Goal: Task Accomplishment & Management: Use online tool/utility

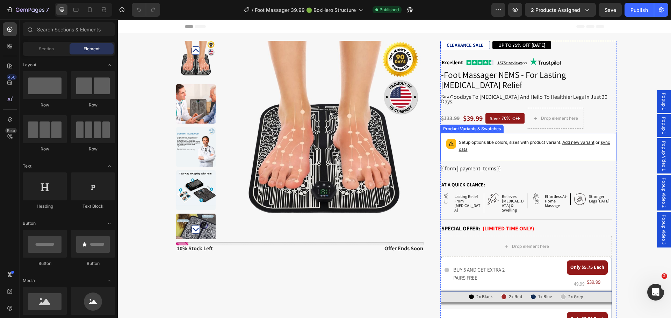
click at [463, 146] on span "sync data" at bounding box center [534, 146] width 151 height 12
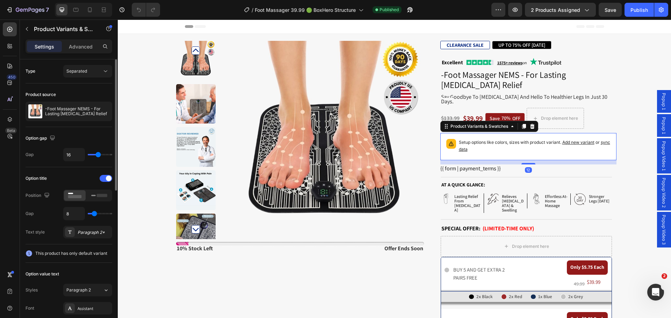
click at [0, 0] on div at bounding box center [0, 0] width 0 height 0
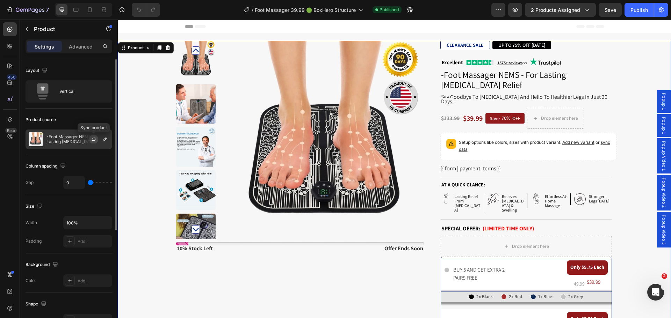
click at [92, 140] on icon "button" at bounding box center [94, 140] width 4 height 2
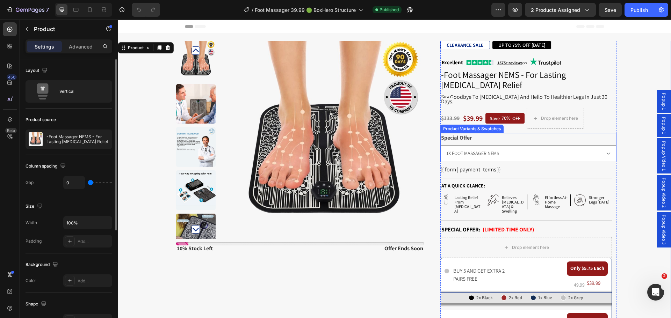
click at [465, 152] on select "1X FOOT MASSAGER NEMS 2X FOOT MASSAGER NEMS 3X FOOT MASSAGER NEMS + GET 1 EXTRA…" at bounding box center [528, 154] width 176 height 16
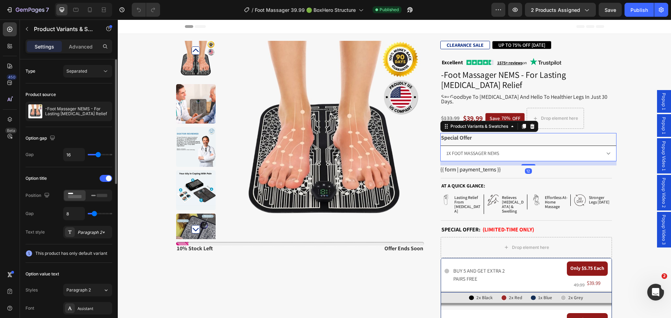
click at [465, 152] on select "1X FOOT MASSAGER NEMS 2X FOOT MASSAGER NEMS 3X FOOT MASSAGER NEMS + GET 1 EXTRA…" at bounding box center [528, 154] width 176 height 16
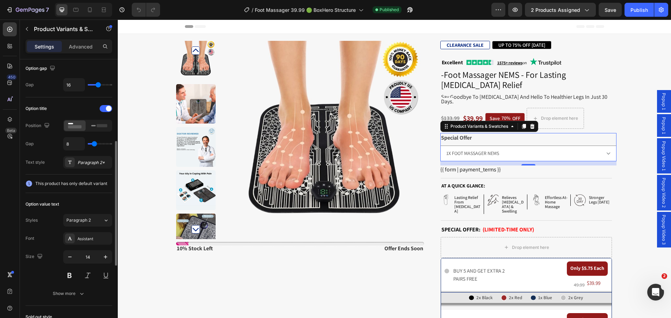
scroll to position [140, 0]
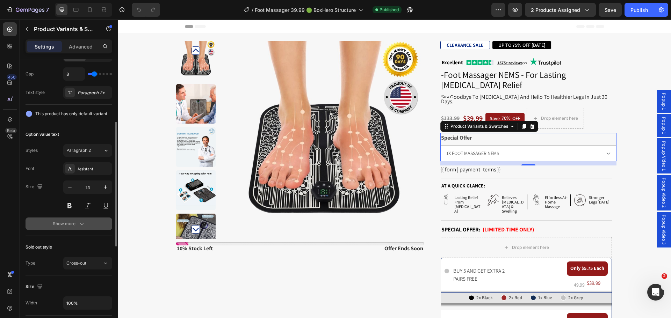
click at [70, 221] on div "Show more" at bounding box center [69, 223] width 32 height 7
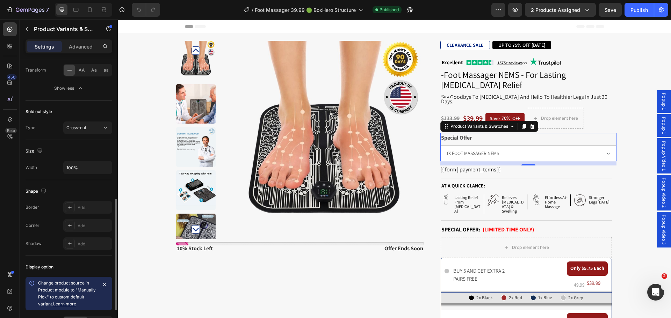
scroll to position [417, 0]
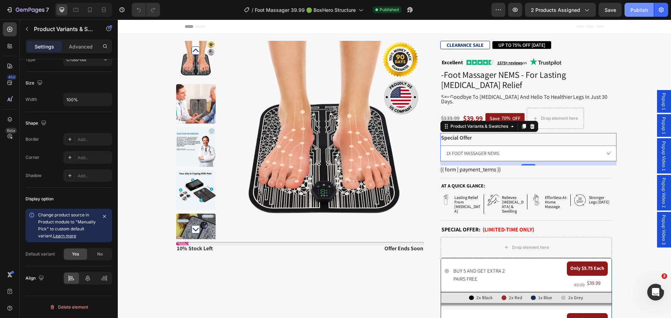
click at [636, 9] on div "Publish" at bounding box center [638, 9] width 17 height 7
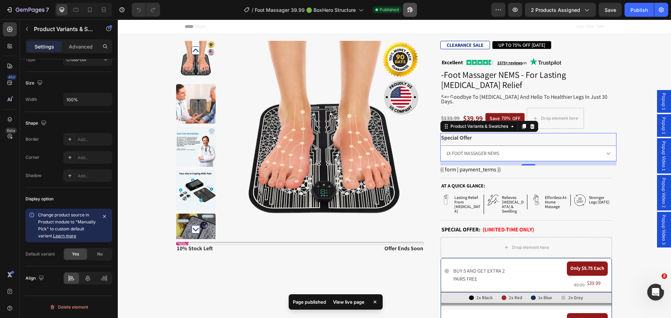
click at [409, 12] on icon "button" at bounding box center [408, 11] width 2 height 2
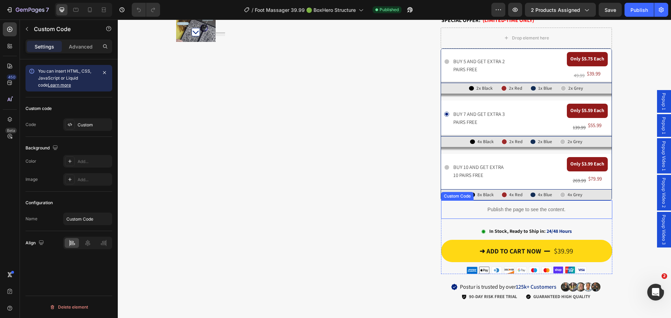
scroll to position [0, 0]
click at [507, 206] on p "Publish the page to see the content." at bounding box center [526, 209] width 171 height 7
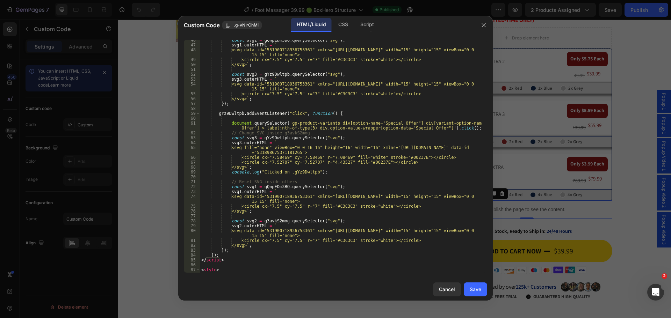
scroll to position [271, 0]
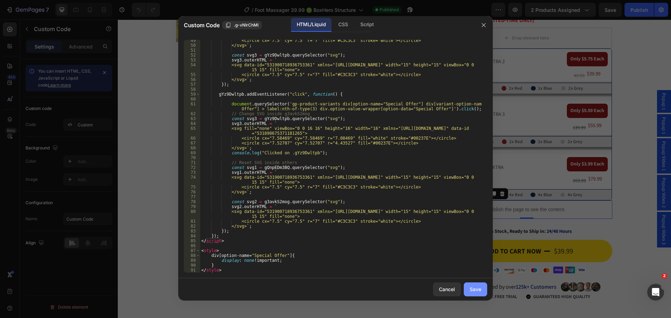
click at [471, 287] on div "Save" at bounding box center [475, 289] width 12 height 7
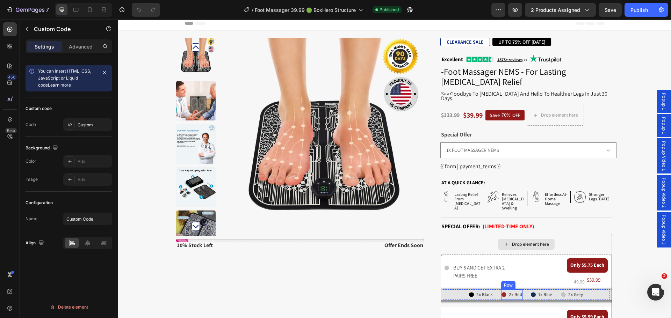
scroll to position [0, 0]
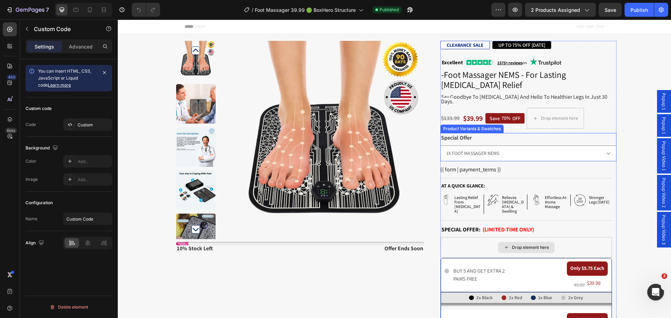
click at [476, 137] on div "Special Offer 1X FOOT MASSAGER NEMS 2X FOOT MASSAGER NEMS 3X FOOT MASSAGER NEMS…" at bounding box center [528, 147] width 176 height 28
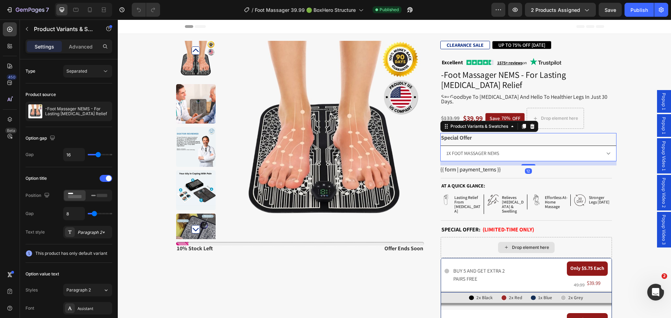
click at [481, 146] on select "1X FOOT MASSAGER NEMS 2X FOOT MASSAGER NEMS 3X FOOT MASSAGER NEMS + GET 1 EXTRA…" at bounding box center [528, 154] width 176 height 16
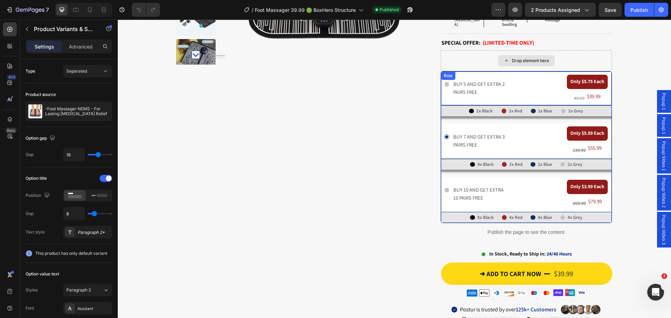
scroll to position [175, 0]
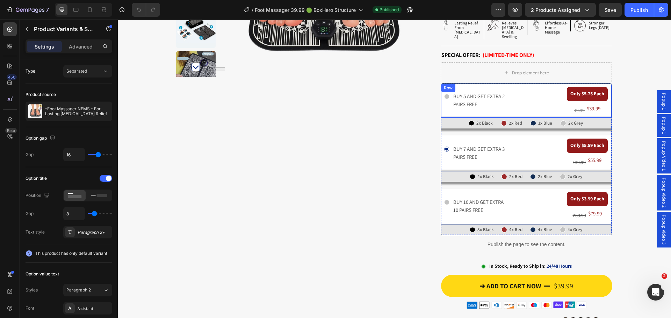
click at [471, 93] on p "BUY 5 AND GET EXTRA 2 PAIRS FREE" at bounding box center [481, 101] width 56 height 16
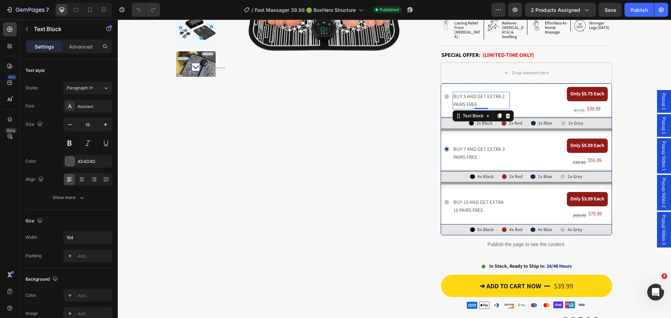
click at [471, 93] on p "BUY 5 AND GET EXTRA 2 PAIRS FREE" at bounding box center [481, 101] width 56 height 16
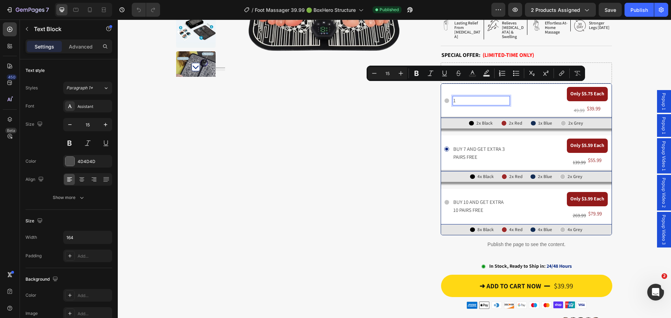
scroll to position [179, 0]
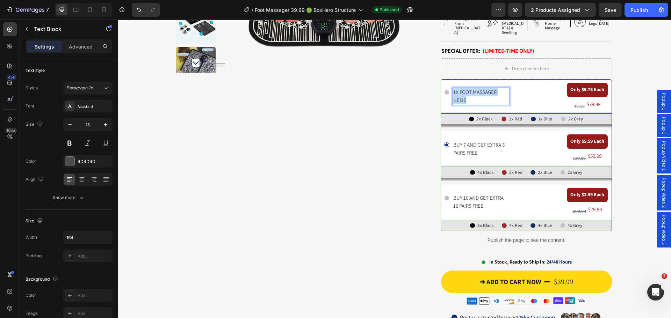
copy p "1x foot massager nems"
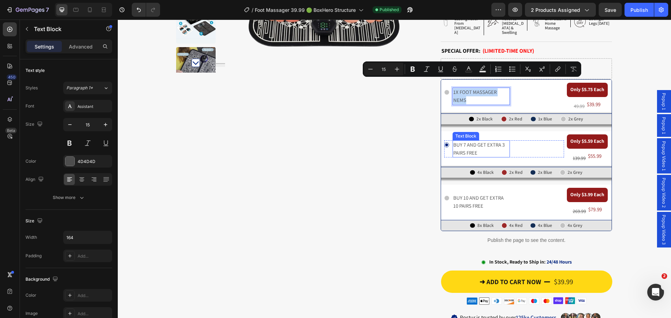
click at [462, 141] on p "BUY 7 AND GET EXTRA 3 PAIRS FREE" at bounding box center [481, 149] width 56 height 16
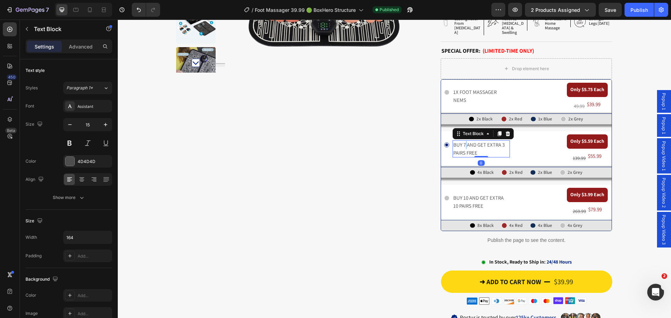
click at [462, 141] on p "BUY 7 AND GET EXTRA 3 PAIRS FREE" at bounding box center [481, 149] width 56 height 16
click at [453, 141] on p "1x foot massager nems" at bounding box center [481, 149] width 56 height 16
click at [473, 194] on p "BUY 10 AND GET EXTRA 10 PAIRS FREE" at bounding box center [481, 202] width 56 height 16
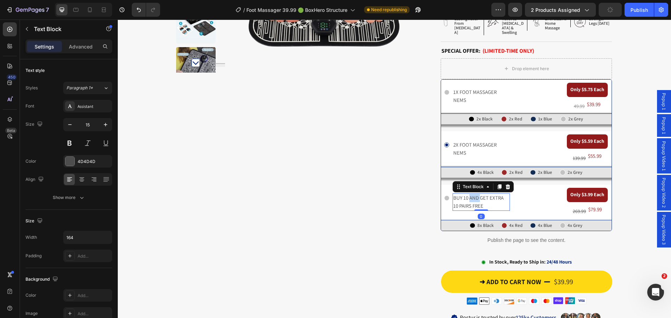
click at [473, 194] on p "BUY 10 AND GET EXTRA 10 PAIRS FREE" at bounding box center [481, 202] width 56 height 16
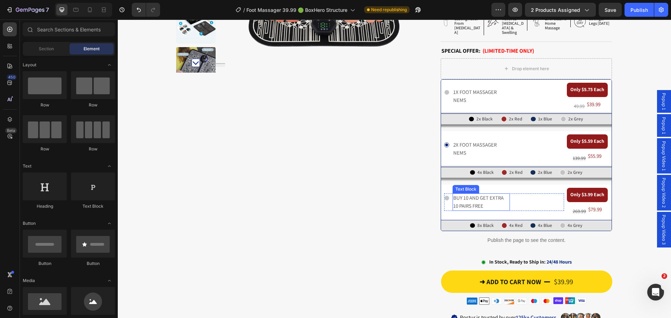
click at [474, 194] on p "BUY 10 AND GET EXTRA 10 PAIRS FREE" at bounding box center [481, 202] width 56 height 16
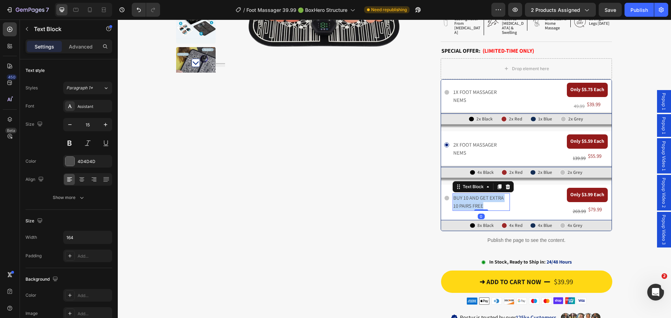
click at [474, 194] on p "BUY 10 AND GET EXTRA 10 PAIRS FREE" at bounding box center [481, 202] width 56 height 16
click at [453, 194] on p "1x foot massager nems" at bounding box center [481, 202] width 56 height 16
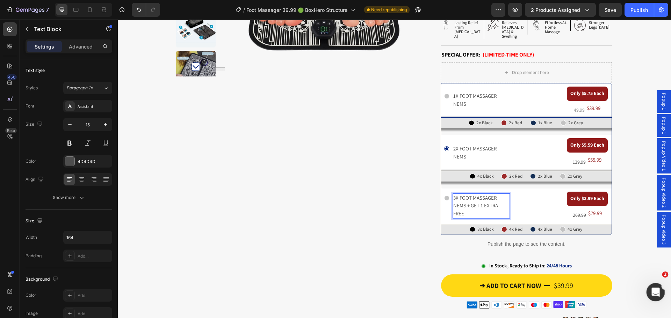
click at [655, 292] on icon "Open Intercom Messenger" at bounding box center [654, 292] width 5 height 6
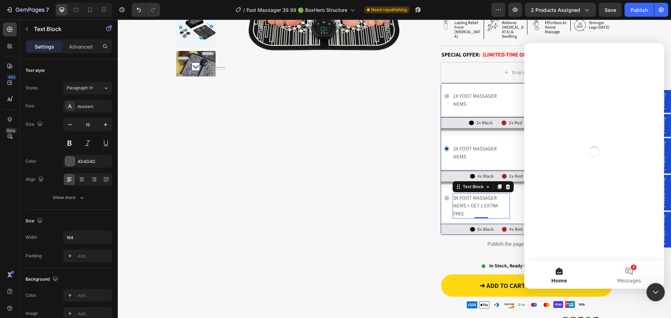
scroll to position [0, 0]
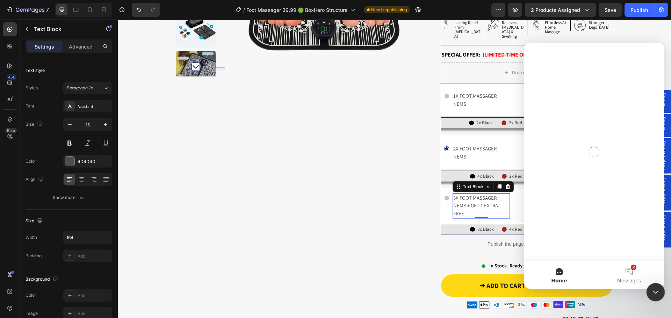
click at [653, 292] on icon "Close Intercom Messenger" at bounding box center [654, 291] width 8 height 8
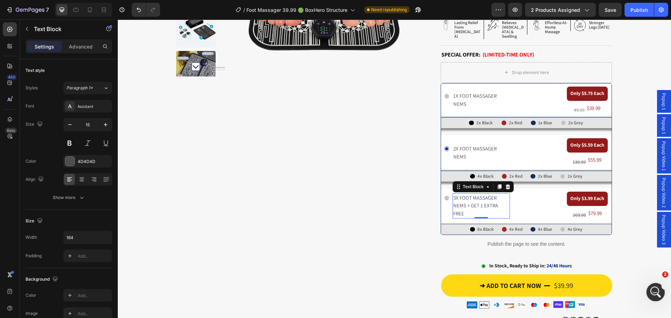
click at [650, 293] on icon "Open Intercom Messenger" at bounding box center [655, 292] width 12 height 12
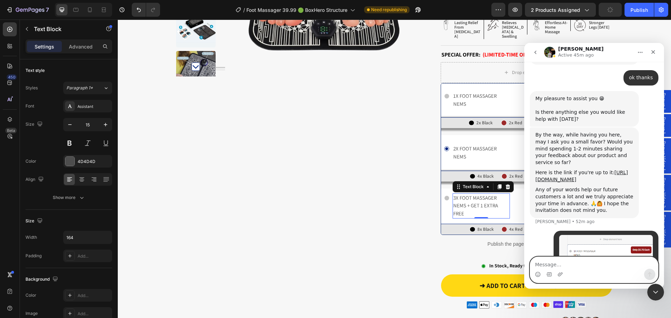
scroll to position [1074, 0]
type textarea "C"
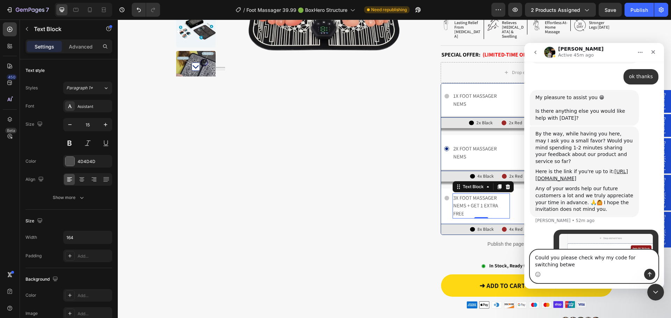
scroll to position [1081, 0]
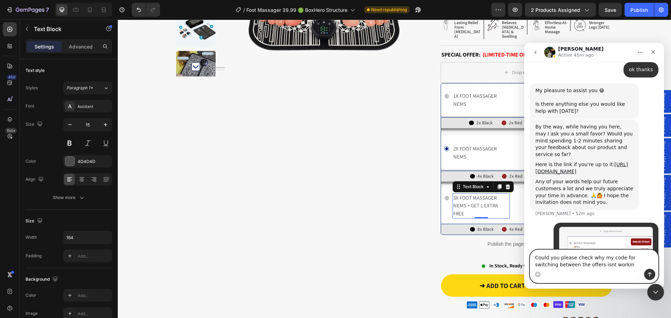
type textarea "Could you please check why my code for switching between the offers isnt working"
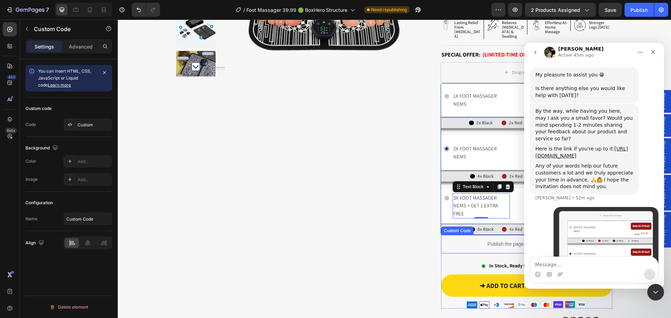
click at [485, 241] on p "Publish the page to see the content." at bounding box center [526, 244] width 171 height 7
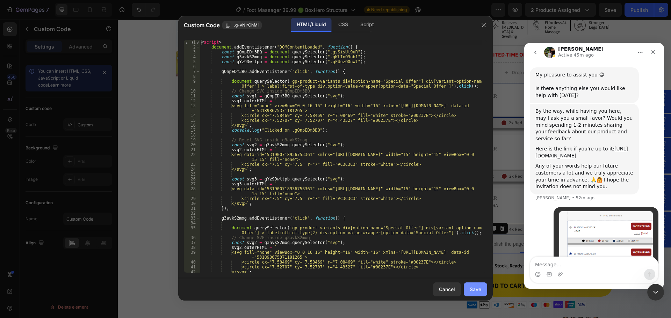
click at [470, 291] on div "Save" at bounding box center [475, 289] width 12 height 7
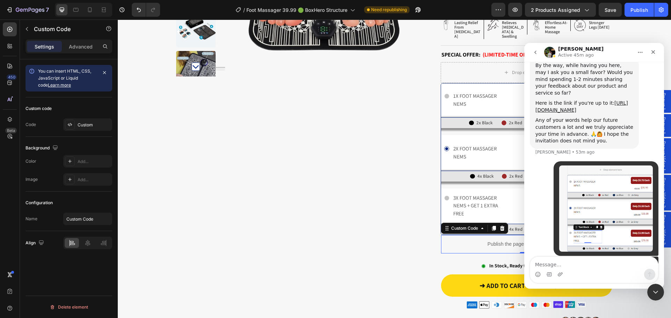
scroll to position [1151, 0]
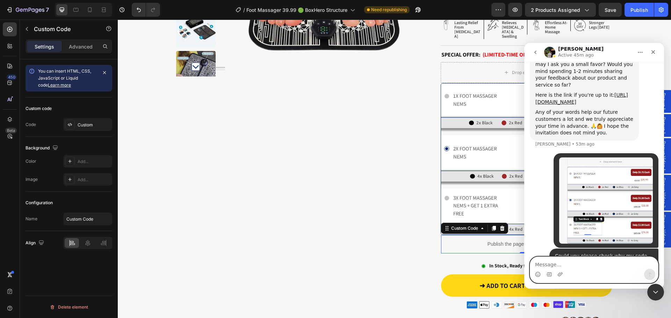
click at [589, 267] on textarea "Message…" at bounding box center [594, 263] width 128 height 12
type textarea "You should check this code"
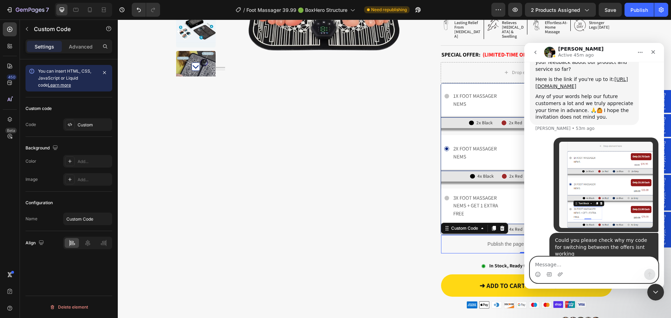
click at [575, 267] on textarea "Message…" at bounding box center [594, 263] width 128 height 12
paste textarea "[URL][DOMAIN_NAME][DOMAIN_NAME]"
type textarea "Page: [URL][DOMAIN_NAME][DOMAIN_NAME]"
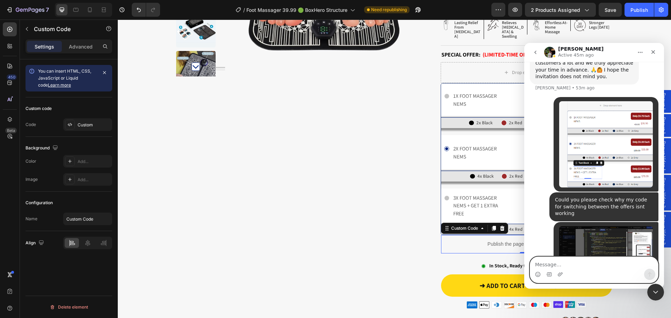
scroll to position [1210, 0]
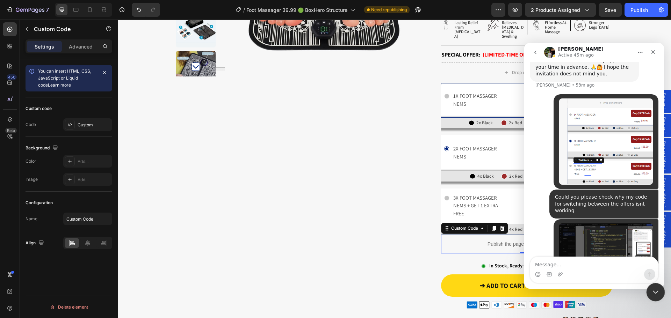
click at [653, 294] on icon "Close Intercom Messenger" at bounding box center [654, 291] width 8 height 8
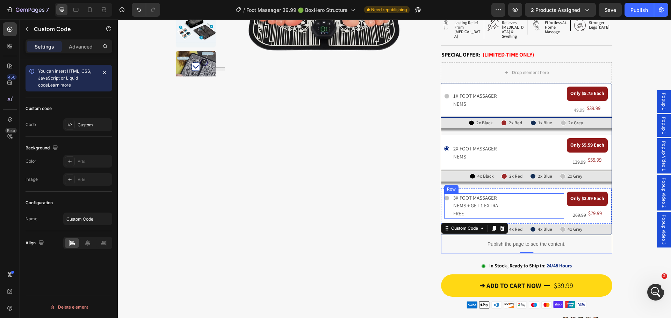
click at [530, 205] on div "Icon 3x foot massager nems + get 1 extra free Text Block Row" at bounding box center [504, 207] width 120 height 26
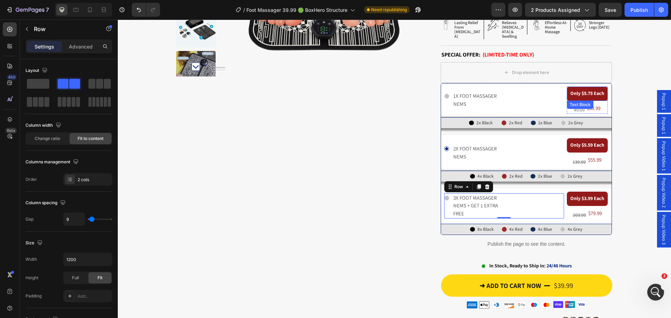
click at [577, 90] on strong "Only $5.75 Each" at bounding box center [587, 93] width 34 height 6
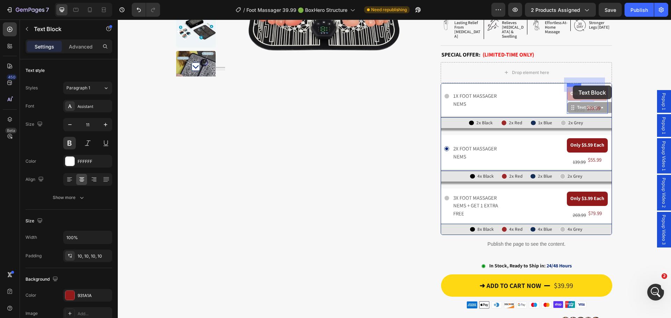
drag, startPoint x: 573, startPoint y: 80, endPoint x: 572, endPoint y: 86, distance: 5.6
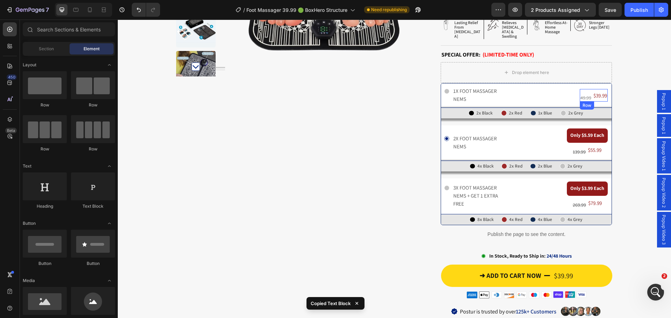
click at [589, 91] on div "49.99 Heading $39.99 Heading Row" at bounding box center [594, 95] width 28 height 13
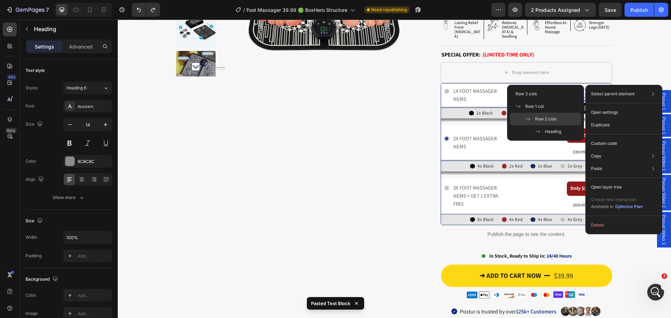
click at [556, 117] on span "Row 2 cols" at bounding box center [545, 119] width 21 height 6
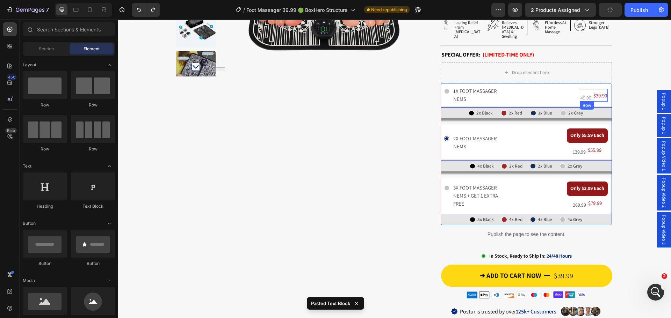
click at [587, 89] on div "49.99 Heading" at bounding box center [586, 95] width 12 height 13
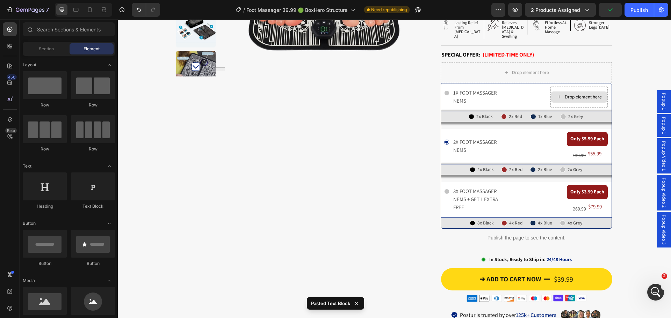
click at [587, 92] on div "Drop element here" at bounding box center [579, 97] width 57 height 11
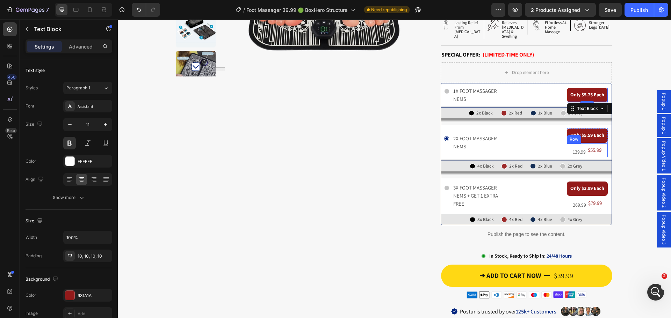
click at [585, 148] on div "139.99 Heading $55.99 Heading Row" at bounding box center [587, 151] width 41 height 14
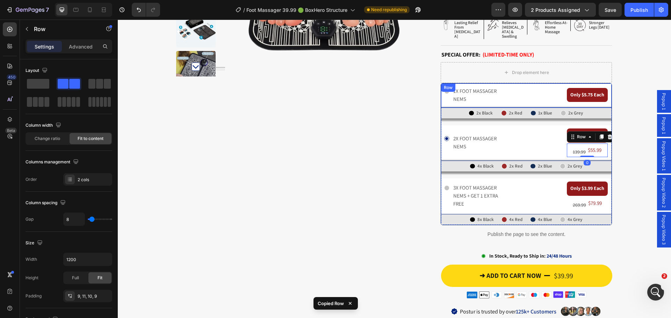
click at [582, 87] on div "Only $5.75 Each Text Block Row" at bounding box center [587, 95] width 41 height 17
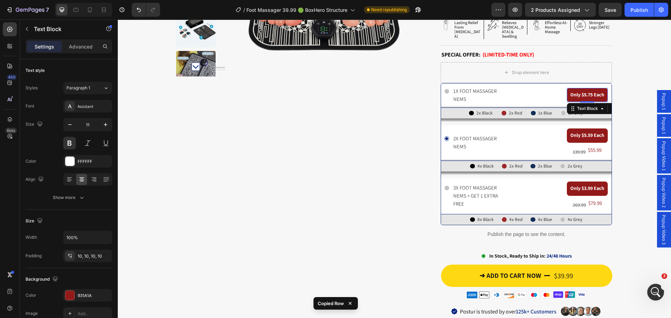
click at [581, 88] on div "Only $5.75 Each" at bounding box center [587, 95] width 41 height 14
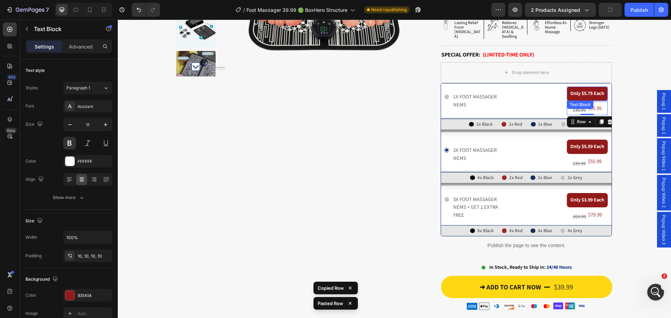
click at [593, 90] on strong "Only $5.75 Each" at bounding box center [587, 93] width 34 height 6
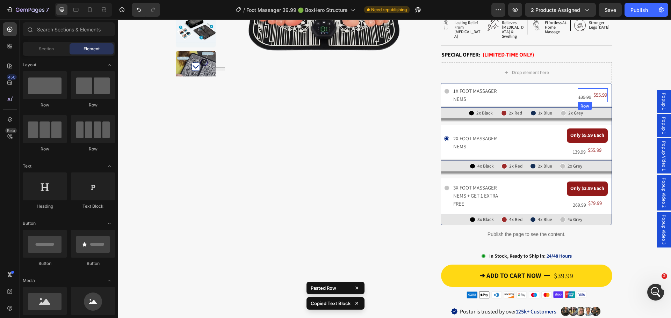
click at [596, 92] on div "139.99 Heading $55.99 Heading Row" at bounding box center [592, 95] width 30 height 14
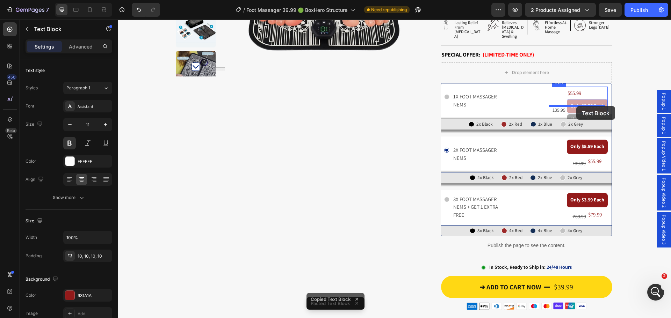
drag, startPoint x: 592, startPoint y: 97, endPoint x: 576, endPoint y: 106, distance: 18.6
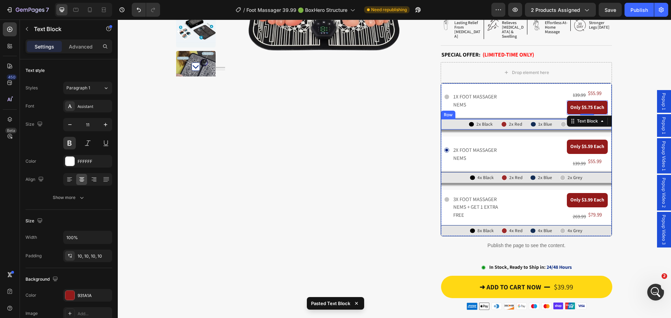
click at [548, 103] on div "Icon 1x foot massager nems Text Block Row" at bounding box center [504, 101] width 120 height 29
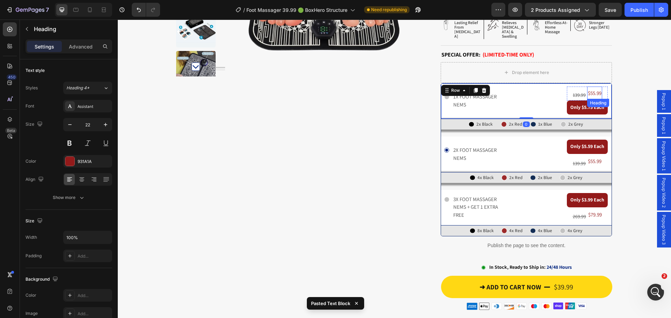
click at [590, 90] on span "$55.99" at bounding box center [595, 93] width 14 height 7
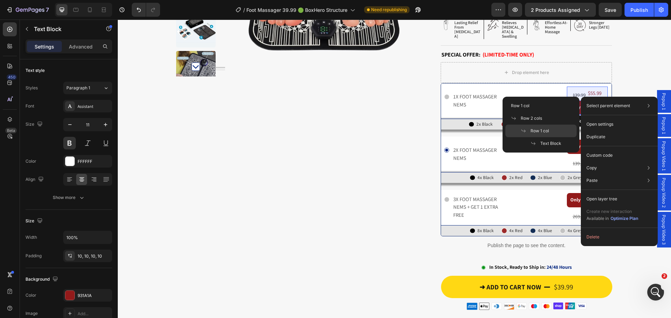
click at [559, 137] on div "Row 1 col" at bounding box center [540, 143] width 71 height 13
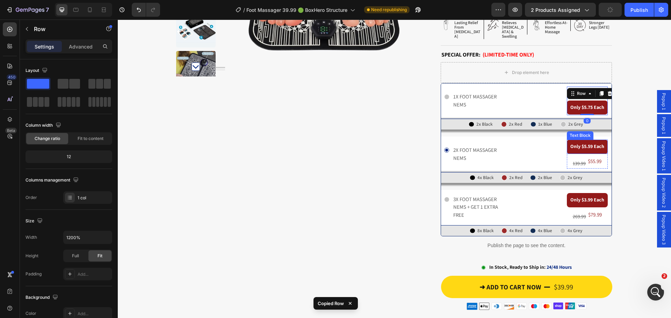
click at [583, 143] on strong "Only $5.59 Each" at bounding box center [587, 146] width 34 height 6
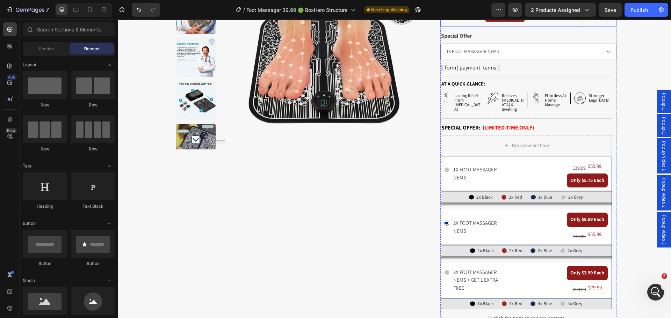
scroll to position [140, 0]
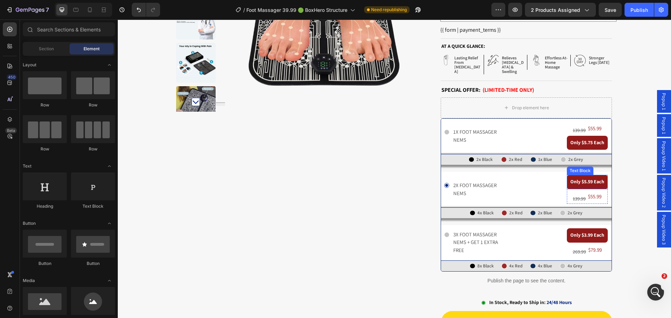
click at [600, 179] on strong "Only $5.59 Each" at bounding box center [587, 182] width 34 height 6
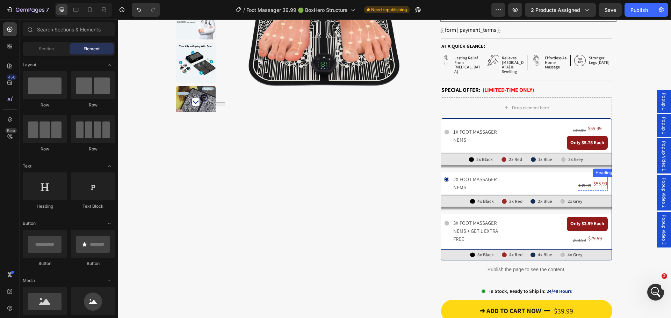
click at [598, 177] on h2 "$55.99" at bounding box center [599, 183] width 15 height 13
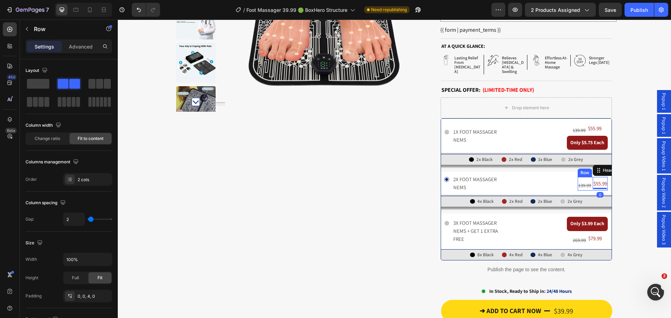
click at [587, 177] on div "139.99 Heading" at bounding box center [584, 183] width 14 height 13
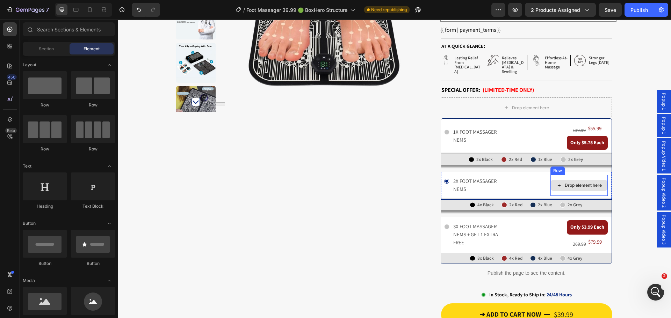
click at [587, 175] on div "Drop element here" at bounding box center [578, 185] width 57 height 21
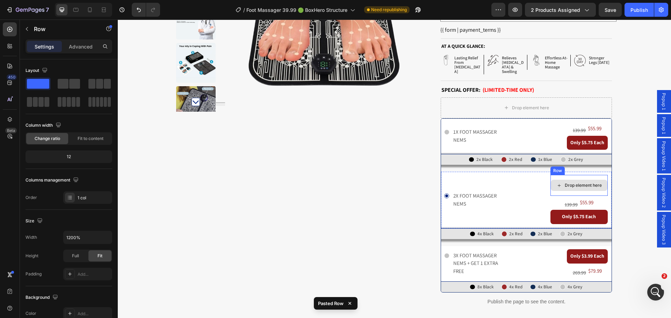
click at [574, 180] on div "Drop element here" at bounding box center [579, 185] width 57 height 11
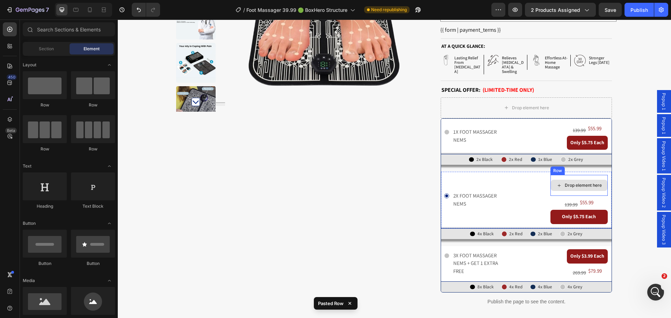
click at [572, 175] on div "Drop element here" at bounding box center [578, 185] width 57 height 21
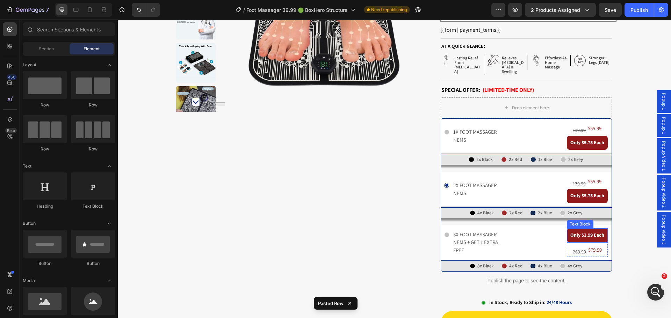
click at [573, 228] on div "Only $3.99 Each" at bounding box center [587, 235] width 41 height 14
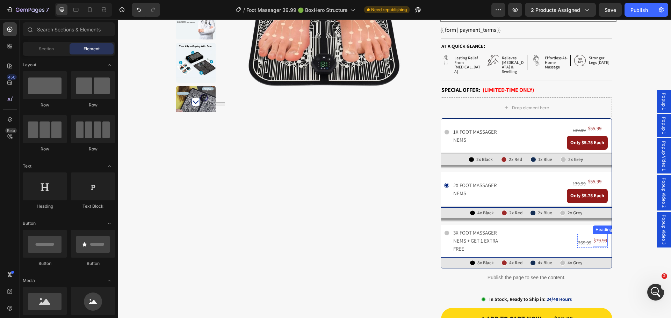
click at [592, 237] on h2 "$79.99" at bounding box center [599, 240] width 15 height 13
click at [588, 235] on div "Drop element here" at bounding box center [579, 240] width 57 height 11
click at [574, 238] on div "Drop element here" at bounding box center [583, 241] width 37 height 6
click at [541, 244] on s "269.99" at bounding box center [542, 247] width 13 height 6
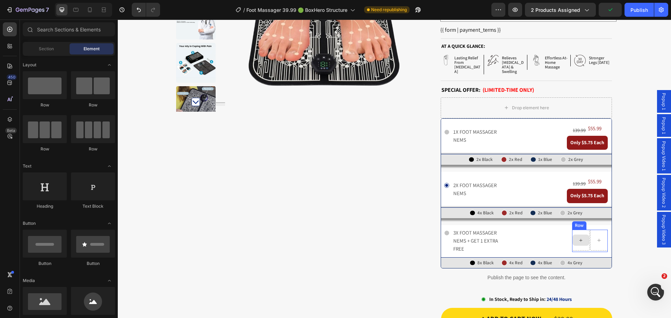
click at [545, 229] on div "Icon 3x foot massager nems + get 1 extra free Text Block Row" at bounding box center [506, 241] width 125 height 26
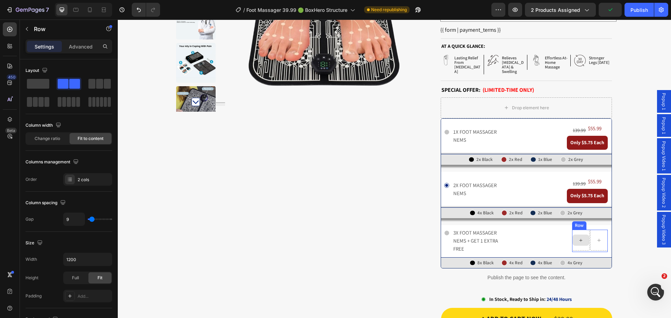
click at [580, 238] on icon at bounding box center [581, 241] width 6 height 6
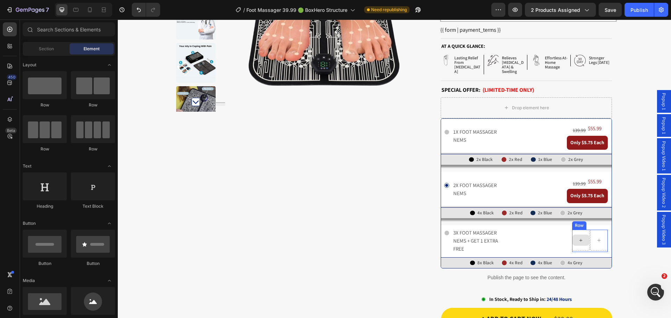
click at [581, 235] on div at bounding box center [580, 240] width 17 height 11
click at [590, 230] on div at bounding box center [598, 240] width 17 height 21
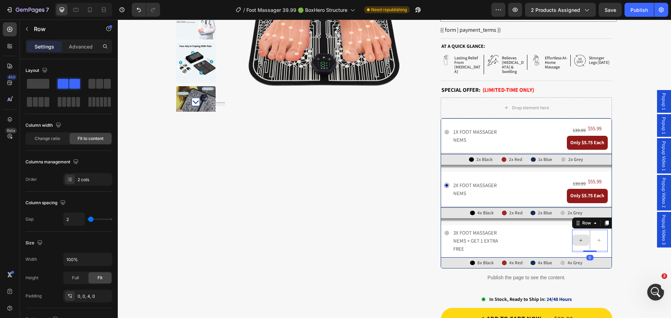
click at [586, 230] on div at bounding box center [580, 240] width 17 height 21
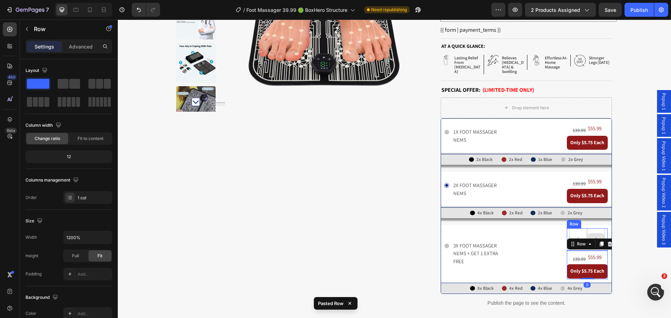
click at [578, 228] on div at bounding box center [577, 238] width 17 height 21
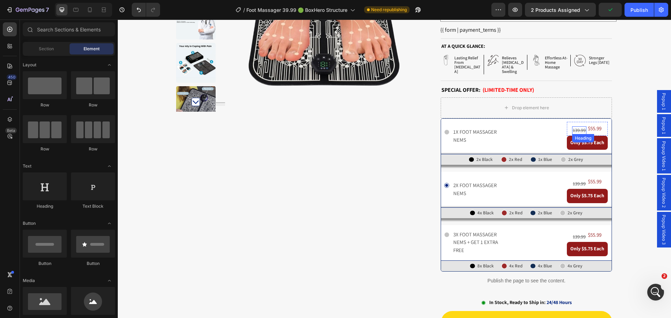
click at [578, 127] on s "139.99" at bounding box center [579, 130] width 13 height 6
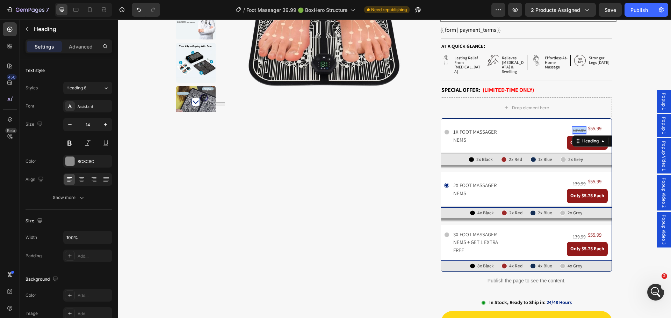
click at [575, 127] on s "139.99" at bounding box center [579, 130] width 13 height 6
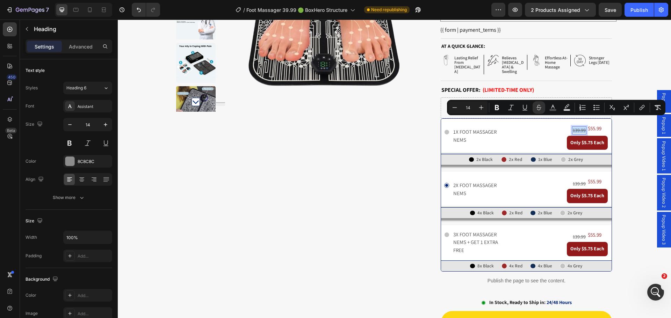
click at [575, 127] on s "139.99" at bounding box center [579, 130] width 13 height 6
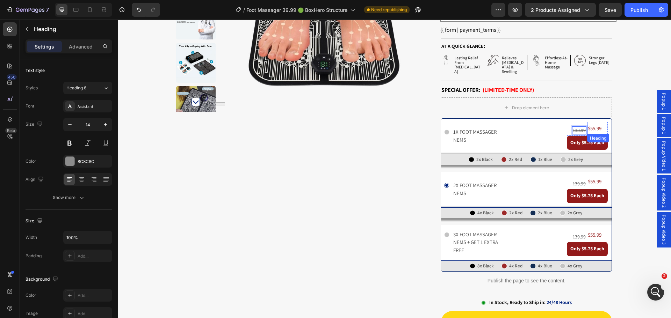
click at [588, 125] on span "$55.99" at bounding box center [595, 128] width 14 height 7
click at [590, 125] on span "$55.99" at bounding box center [595, 128] width 14 height 7
click at [580, 139] on strong "Only $5.75 Each" at bounding box center [587, 142] width 34 height 6
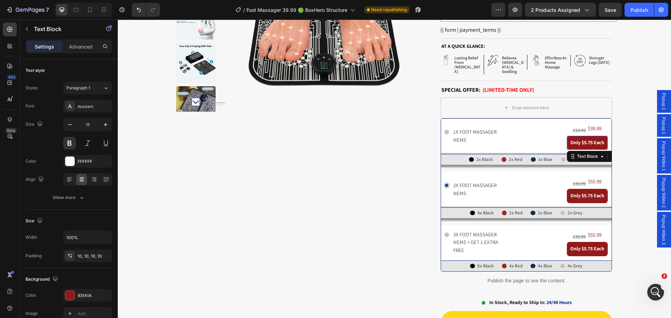
click at [580, 139] on strong "Only $5.75 Each" at bounding box center [587, 142] width 34 height 6
click at [574, 181] on s "139.99" at bounding box center [579, 184] width 13 height 6
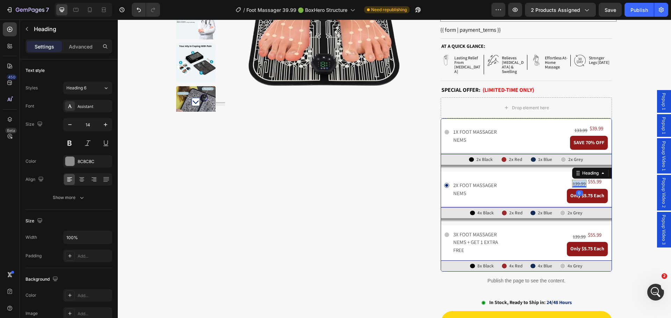
click at [574, 181] on s "139.99" at bounding box center [579, 184] width 13 height 6
click at [577, 127] on s "133.99" at bounding box center [580, 130] width 13 height 6
click at [575, 132] on div at bounding box center [581, 133] width 14 height 2
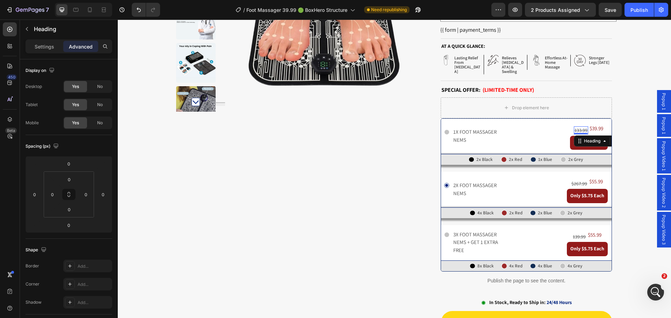
click at [575, 127] on s "133.99" at bounding box center [580, 130] width 13 height 6
click at [593, 178] on span "$55.99" at bounding box center [596, 181] width 14 height 7
click at [592, 178] on span "$55.99" at bounding box center [596, 181] width 14 height 7
click at [591, 232] on span "$55.99" at bounding box center [595, 235] width 14 height 7
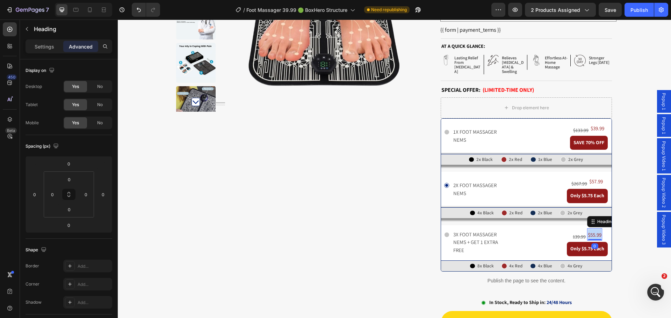
click at [591, 232] on span "$55.99" at bounding box center [595, 235] width 14 height 7
click at [576, 234] on s "139.99" at bounding box center [579, 237] width 13 height 6
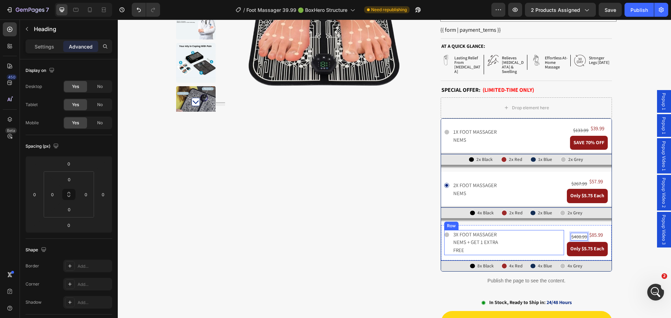
click at [476, 236] on p "3x foot massager nems + get 1 extra free" at bounding box center [481, 243] width 56 height 24
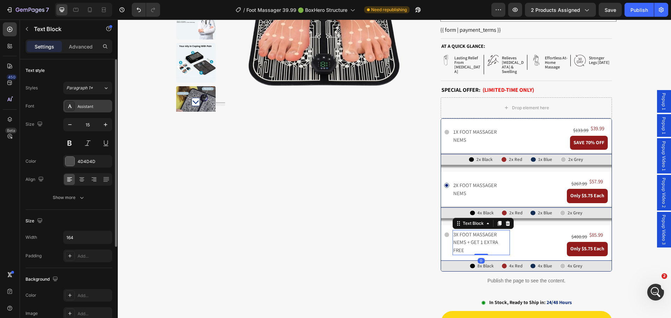
click at [95, 102] on div "Assistant" at bounding box center [87, 106] width 49 height 13
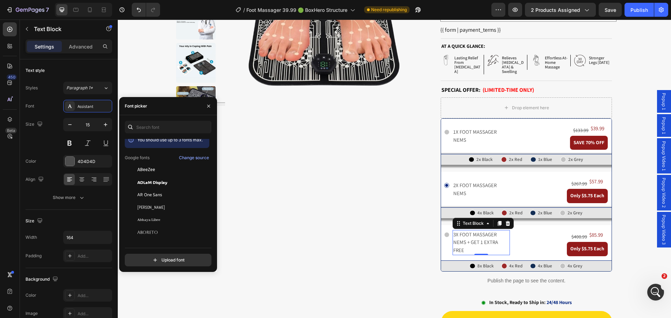
scroll to position [0, 0]
click at [456, 86] on strong "SPECIAL OFFER:" at bounding box center [460, 89] width 39 height 7
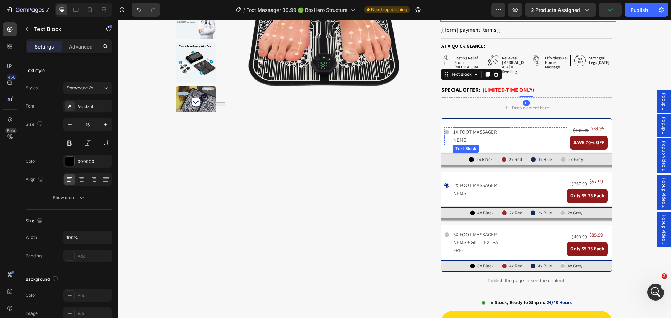
click at [468, 128] on p "1x foot massager nems" at bounding box center [481, 136] width 56 height 16
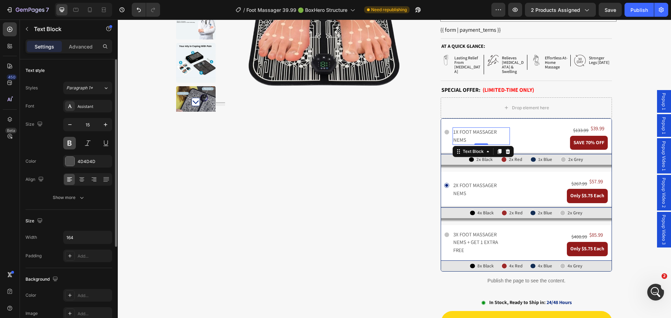
click at [67, 144] on button at bounding box center [69, 143] width 13 height 13
click at [479, 183] on p "2x foot massager nems" at bounding box center [481, 190] width 56 height 16
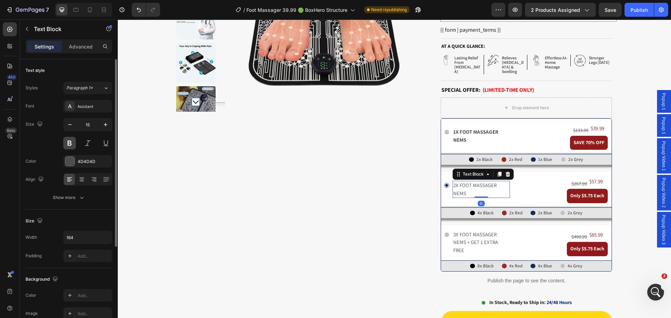
click at [66, 140] on button at bounding box center [69, 143] width 13 height 13
drag, startPoint x: 468, startPoint y: 229, endPoint x: 454, endPoint y: 229, distance: 14.3
click at [468, 231] on p "3x foot massager nems + get 1 extra free" at bounding box center [481, 243] width 56 height 24
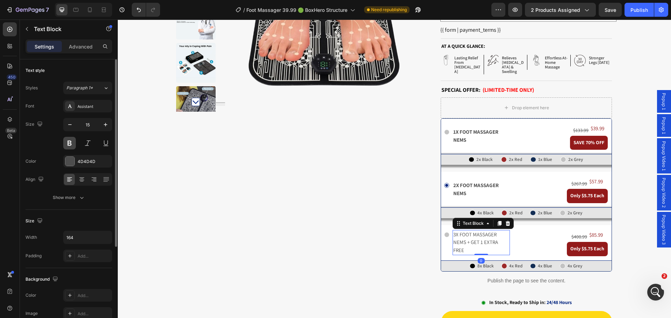
click at [65, 145] on button at bounding box center [69, 143] width 13 height 13
click at [603, 230] on div "⁠⁠⁠⁠⁠⁠⁠ $400.99 Heading ⁠⁠⁠⁠⁠⁠⁠ $85.99 Heading Row" at bounding box center [587, 235] width 41 height 14
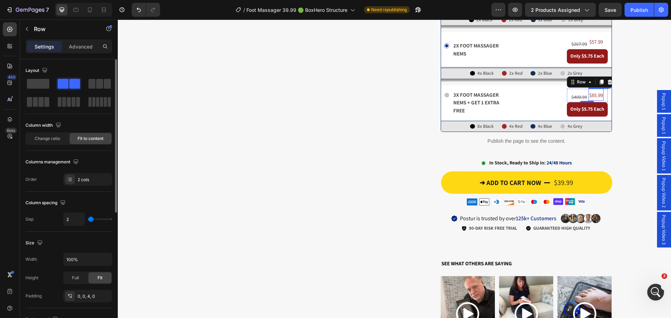
click at [597, 92] on span "$85.99" at bounding box center [596, 95] width 14 height 7
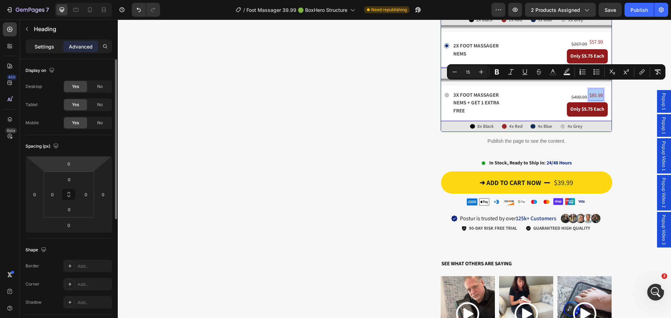
click at [48, 49] on p "Settings" at bounding box center [45, 46] width 20 height 7
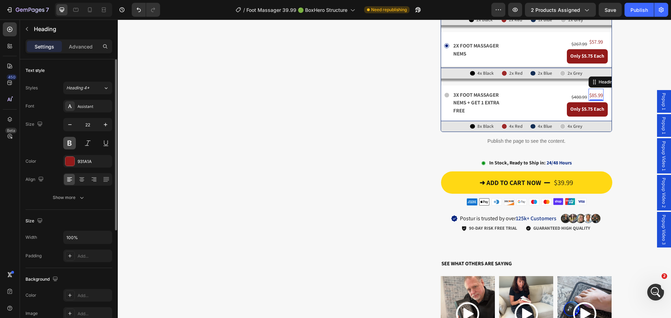
click at [66, 141] on button at bounding box center [69, 143] width 13 height 13
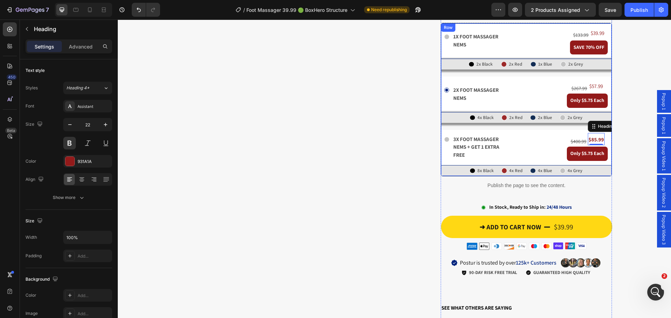
scroll to position [210, 0]
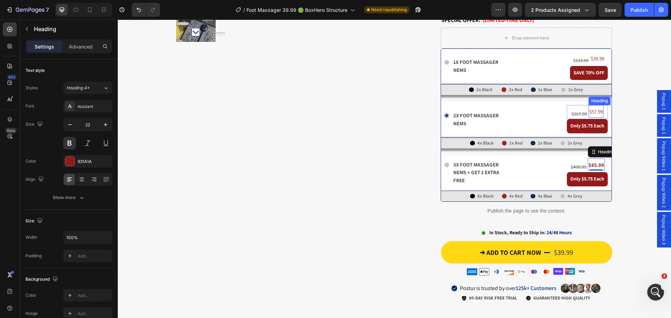
click at [595, 108] on span "$57.99" at bounding box center [596, 111] width 14 height 7
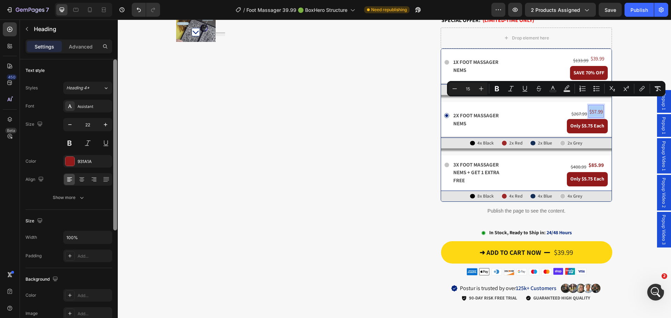
drag, startPoint x: 68, startPoint y: 141, endPoint x: 115, endPoint y: 138, distance: 46.6
click at [69, 141] on button at bounding box center [69, 143] width 13 height 13
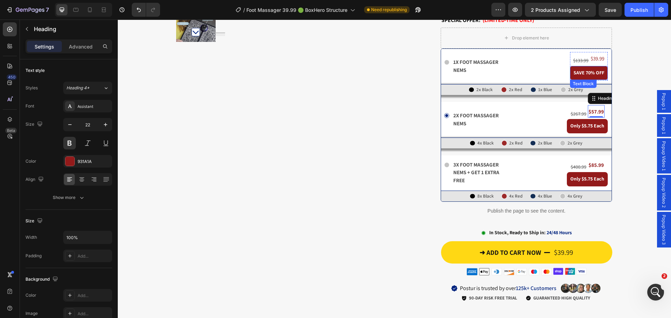
click at [593, 55] on span "$39.99" at bounding box center [597, 58] width 14 height 7
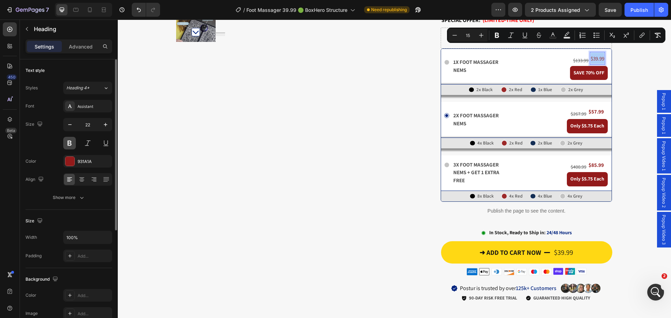
click at [67, 144] on button at bounding box center [69, 143] width 13 height 13
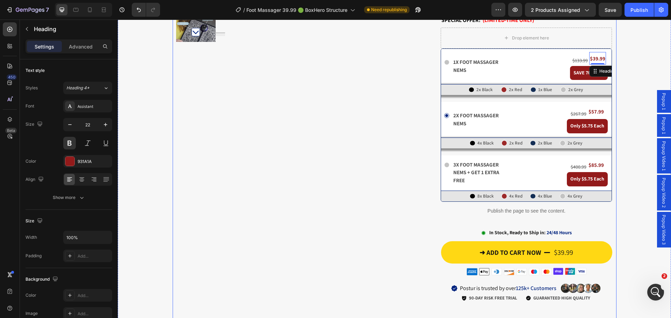
click at [264, 157] on div "Product Images Stock Counter 10% stock left Text Block offer ends soon Text Blo…" at bounding box center [300, 131] width 248 height 600
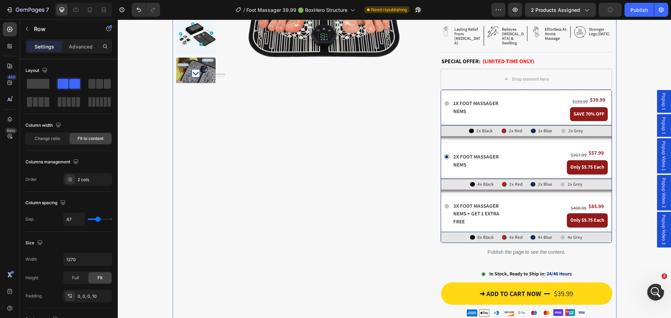
scroll to position [140, 0]
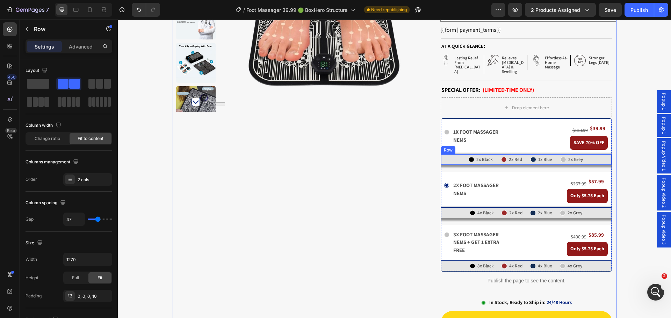
click at [441, 154] on div "Icon 2x Black Text Block Row Icon 2x Red Text Block Row Icon 1x Blue Text Block…" at bounding box center [526, 159] width 170 height 11
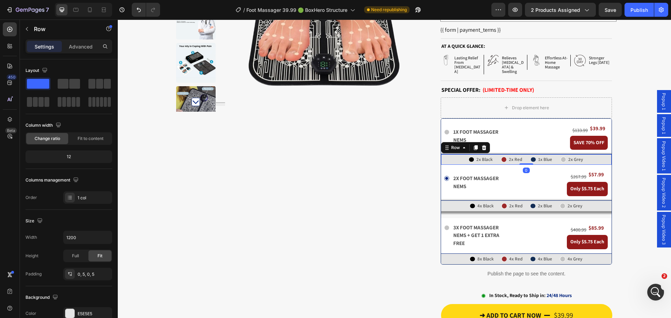
drag, startPoint x: 523, startPoint y: 162, endPoint x: 523, endPoint y: 152, distance: 10.5
click at [523, 154] on div "Icon 2x Black Text Block Row Icon 2x Red Text Block Row Icon 1x Blue Text Block…" at bounding box center [526, 159] width 170 height 11
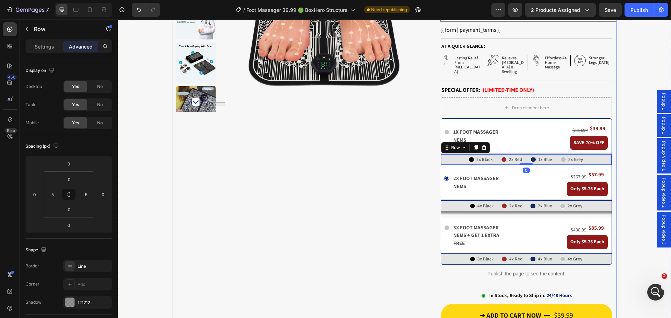
click at [358, 161] on div "Product Images Stock Counter 10% stock left Text Block offer ends soon Text Blo…" at bounding box center [300, 197] width 248 height 593
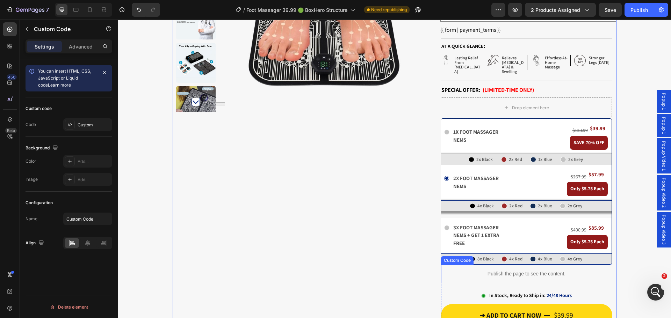
click at [515, 270] on p "Publish the page to see the content." at bounding box center [526, 273] width 171 height 7
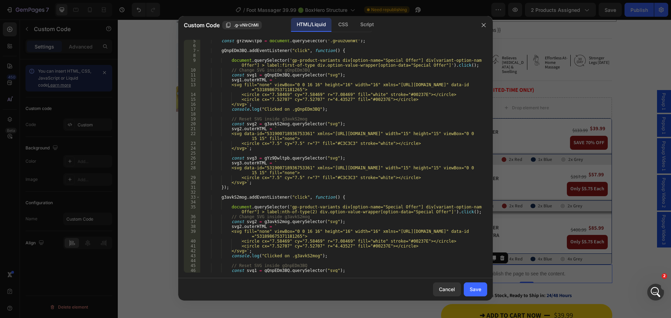
scroll to position [0, 0]
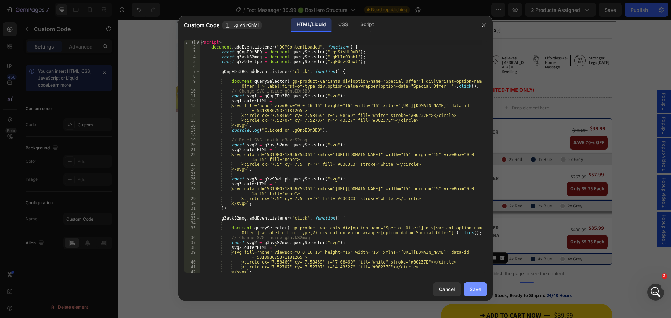
click at [475, 288] on div "Save" at bounding box center [475, 289] width 12 height 7
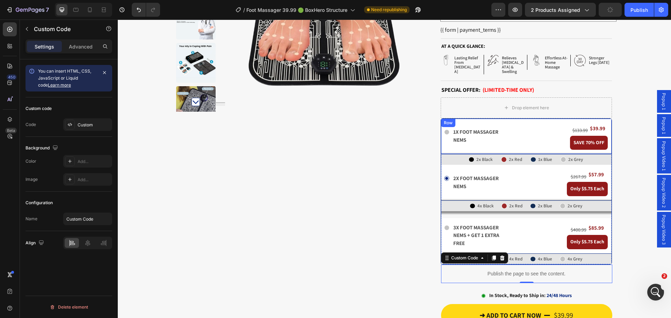
click at [524, 122] on div "Icon 1x foot massager nems Text Block Row" at bounding box center [505, 136] width 123 height 29
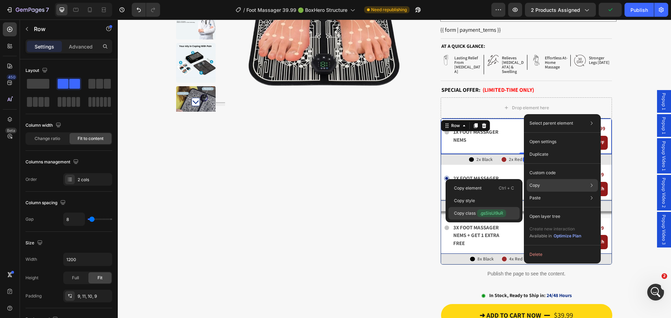
click at [487, 212] on span ".gsSisUl9uR" at bounding box center [491, 214] width 29 height 8
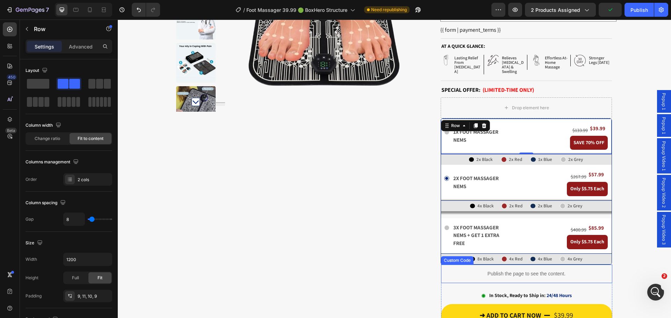
click at [544, 265] on div "Publish the page to see the content." at bounding box center [526, 274] width 171 height 19
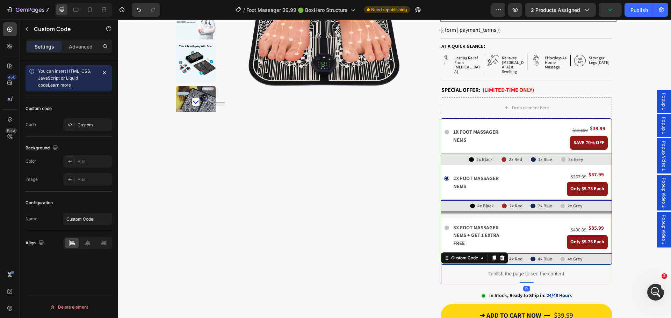
click at [544, 265] on div "Publish the page to see the content." at bounding box center [526, 274] width 171 height 19
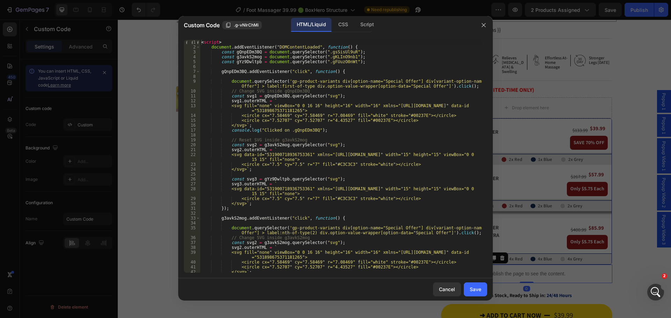
type textarea "const gQnpEDm3BQ = document.querySelector(".gsSisUl9uR");"
drag, startPoint x: 344, startPoint y: 51, endPoint x: 319, endPoint y: 52, distance: 25.2
click at [319, 52] on div "< script > document . addEventListener ( "DOMContentLoaded" , function ( ) { co…" at bounding box center [341, 161] width 282 height 243
click at [475, 287] on div "Save" at bounding box center [475, 289] width 12 height 7
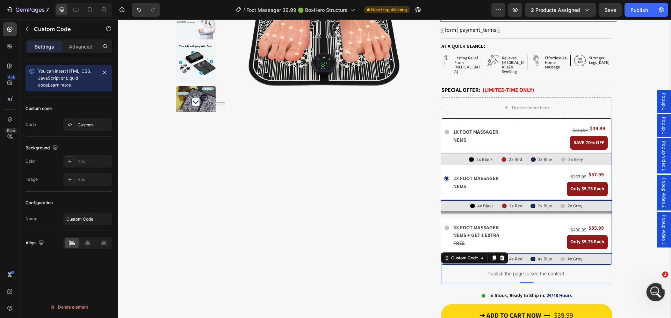
click at [647, 293] on div "Open Intercom Messenger" at bounding box center [654, 291] width 23 height 23
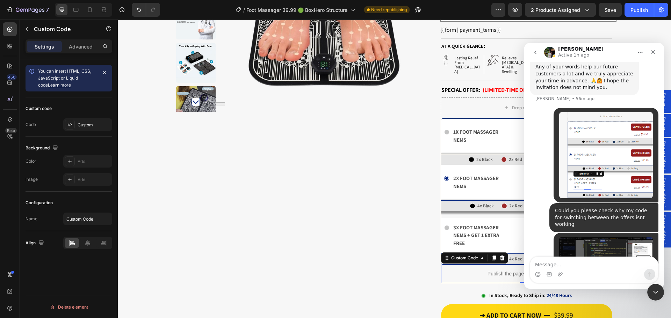
scroll to position [1210, 0]
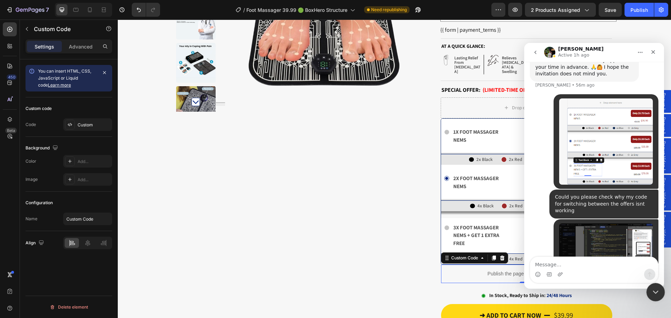
click at [659, 290] on div "Close Intercom Messenger" at bounding box center [654, 291] width 17 height 17
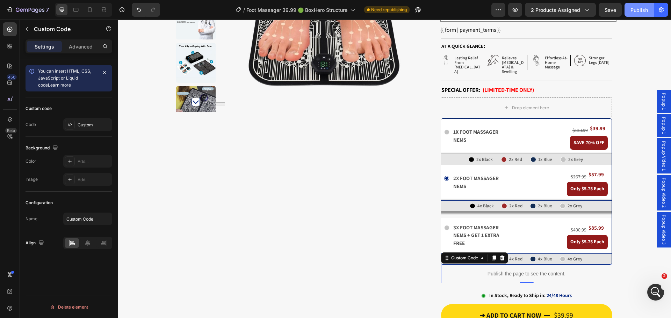
click at [630, 9] on button "Publish" at bounding box center [638, 10] width 29 height 14
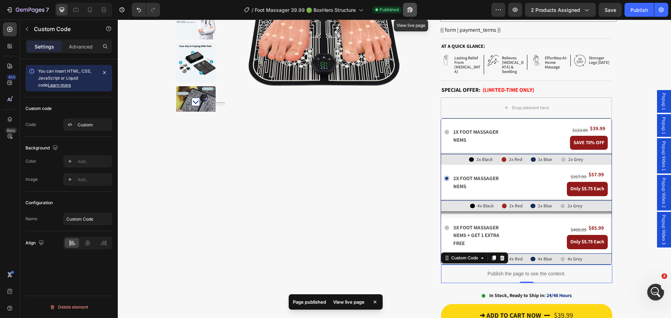
click at [416, 10] on button "button" at bounding box center [410, 10] width 14 height 14
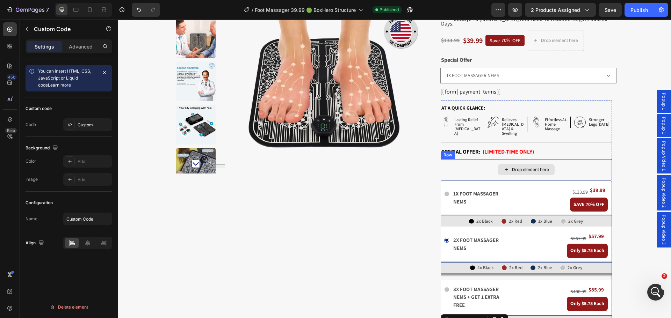
scroll to position [70, 0]
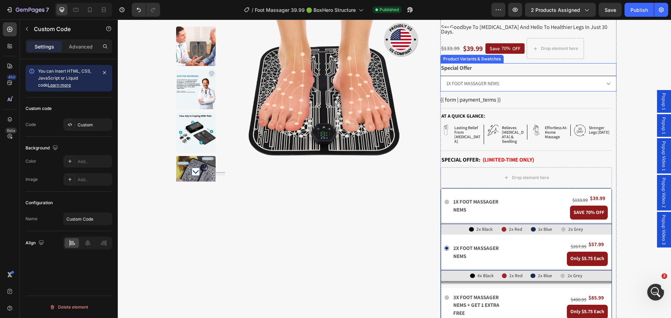
click at [526, 79] on select "1X FOOT MASSAGER NEMS 2X FOOT MASSAGER NEMS 3X FOOT MASSAGER NEMS + GET 1 EXTRA…" at bounding box center [528, 84] width 176 height 16
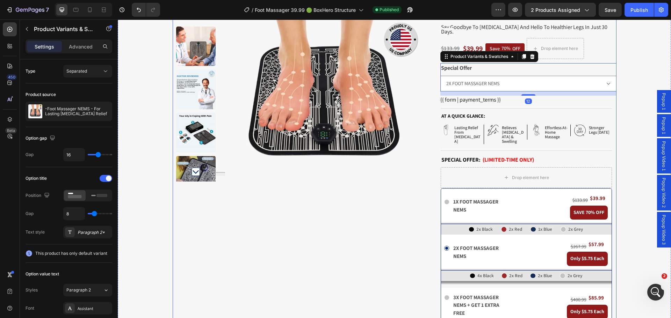
click at [440, 76] on select "1X FOOT MASSAGER NEMS 2X FOOT MASSAGER NEMS 3X FOOT MASSAGER NEMS + GET 1 EXTRA…" at bounding box center [528, 84] width 176 height 16
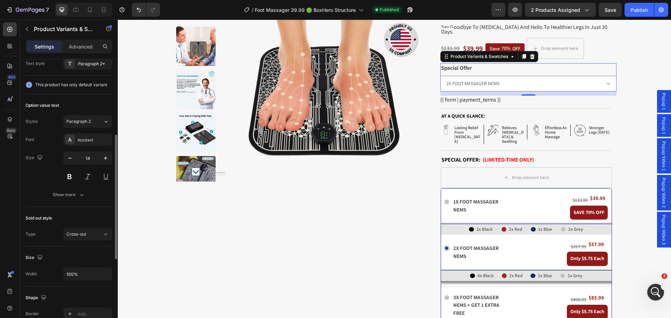
scroll to position [0, 0]
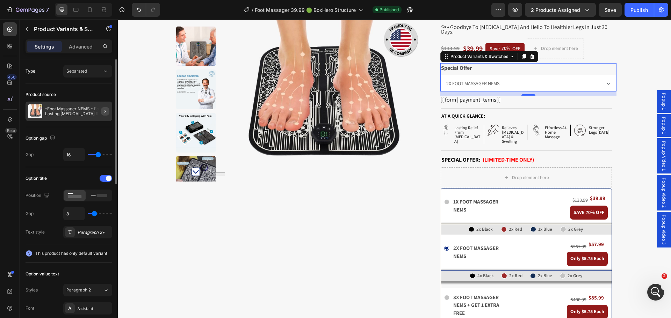
click at [104, 109] on icon "button" at bounding box center [105, 112] width 6 height 6
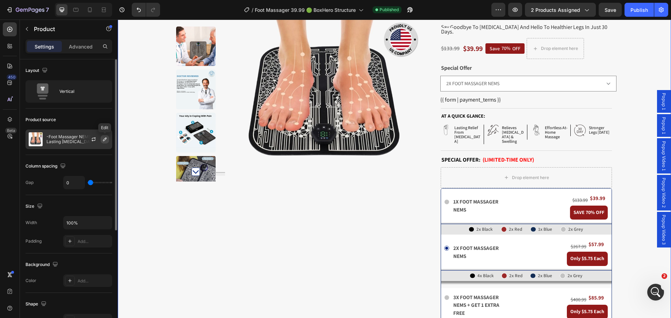
click at [103, 140] on icon "button" at bounding box center [104, 139] width 3 height 3
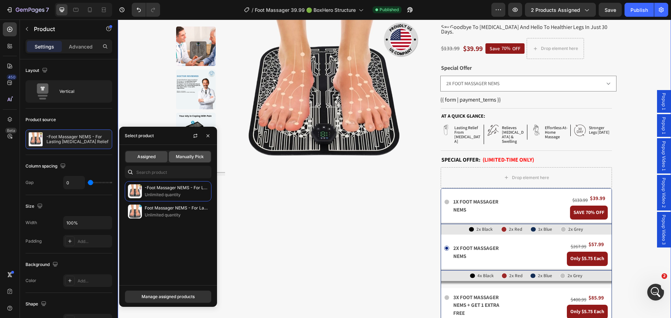
click at [199, 157] on span "Manually Pick" at bounding box center [190, 157] width 28 height 6
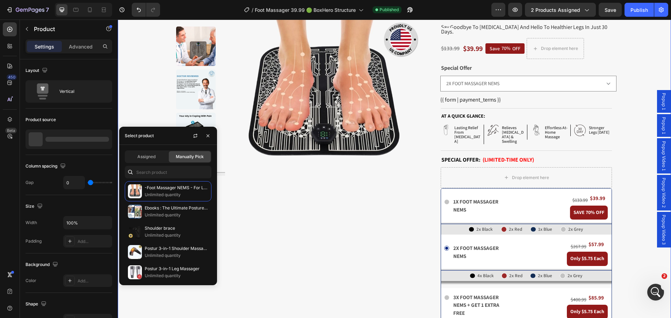
select select "1X FOOT MASSAGER NEMS"
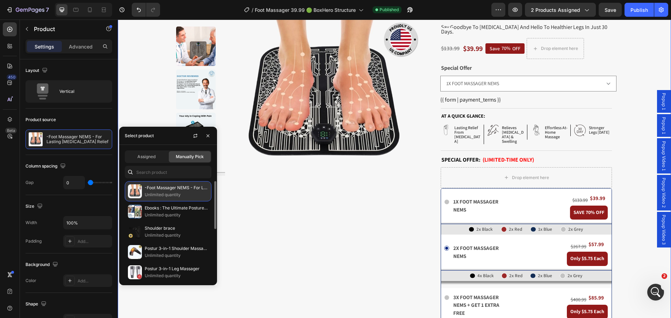
click at [180, 198] on p "Unlimited quantity" at bounding box center [177, 194] width 64 height 7
click at [170, 197] on p "Unlimited quantity" at bounding box center [177, 194] width 64 height 7
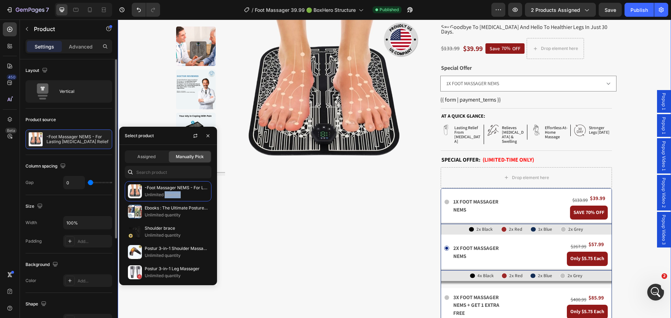
scroll to position [154, 0]
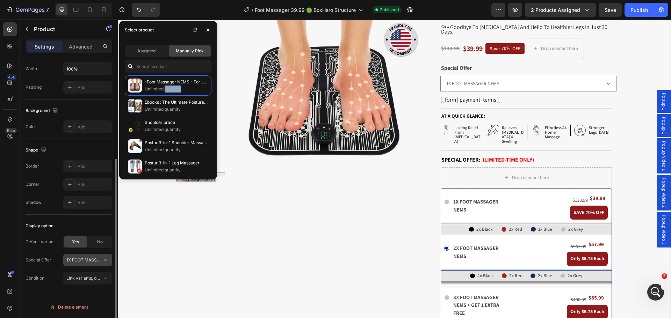
click at [99, 264] on button "1X FOOT MASSAGER NEMS" at bounding box center [87, 260] width 49 height 13
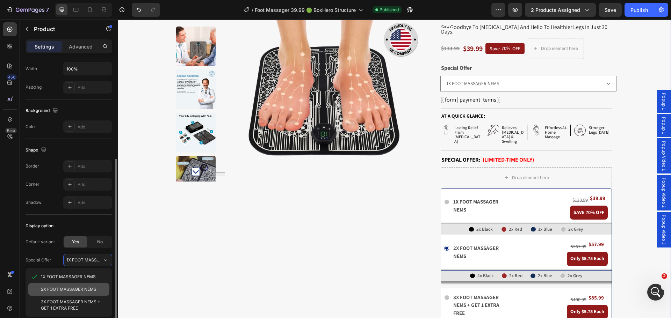
click at [100, 283] on div "2X FOOT MASSAGER NEMS" at bounding box center [68, 289] width 81 height 13
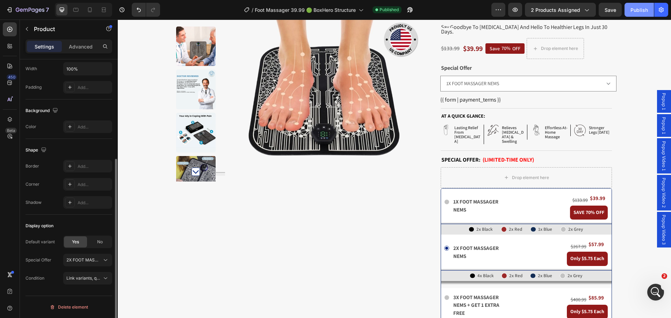
click at [637, 9] on div "Publish" at bounding box center [638, 9] width 17 height 7
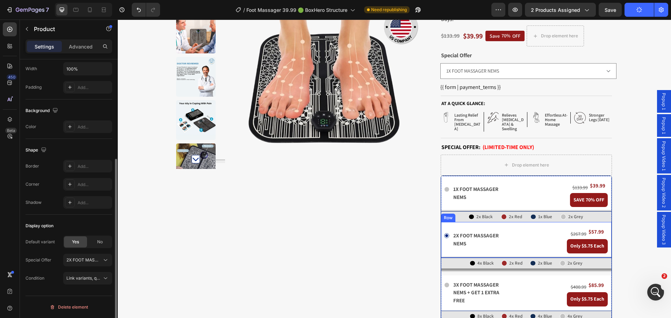
scroll to position [105, 0]
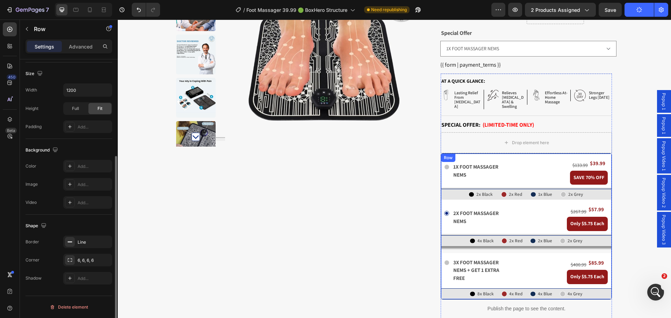
click at [507, 241] on div "Icon 1x foot massager nems Text Block Row $133.99 Heading $39.99 Heading Row SA…" at bounding box center [526, 227] width 170 height 146
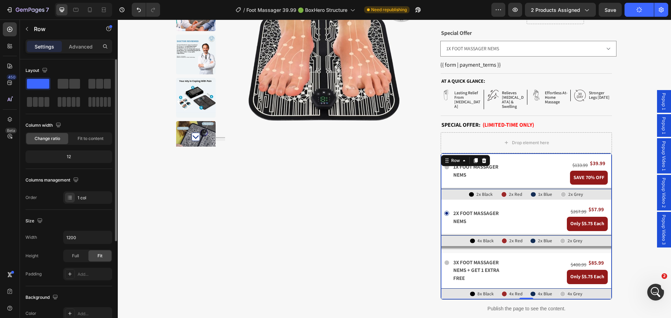
click at [504, 238] on div "Icon 1x foot massager nems Text Block Row $133.99 Heading $39.99 Heading Row SA…" at bounding box center [526, 227] width 170 height 146
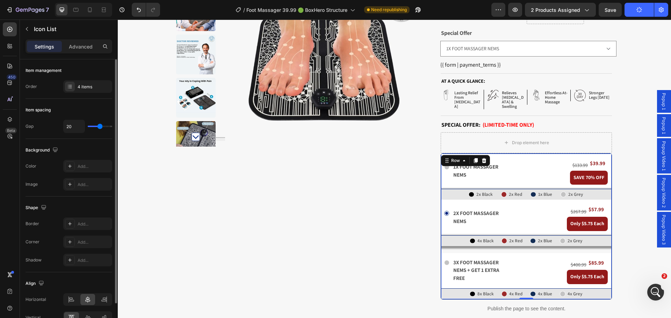
click at [456, 236] on div "Icon 4x Black Text Block Row Icon 2x Red Text Block Row Icon 2x Blue Text Block…" at bounding box center [526, 241] width 167 height 10
click at [441, 235] on div "Icon 4x Black Text Block Row Icon 2x Red Text Block Row Icon 2x Blue Text Block…" at bounding box center [526, 240] width 170 height 11
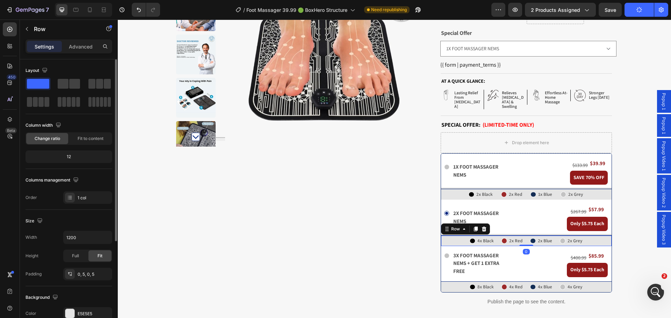
drag, startPoint x: 523, startPoint y: 243, endPoint x: 523, endPoint y: 233, distance: 10.8
click at [523, 235] on div "Icon 4x Black Text Block Row Icon 2x Red Text Block Row Icon 2x Blue Text Block…" at bounding box center [526, 240] width 170 height 11
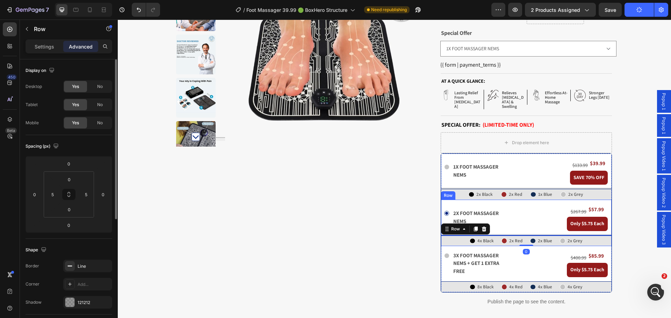
click at [532, 203] on div "Icon 2x foot massager nems Text Block Row" at bounding box center [504, 217] width 120 height 29
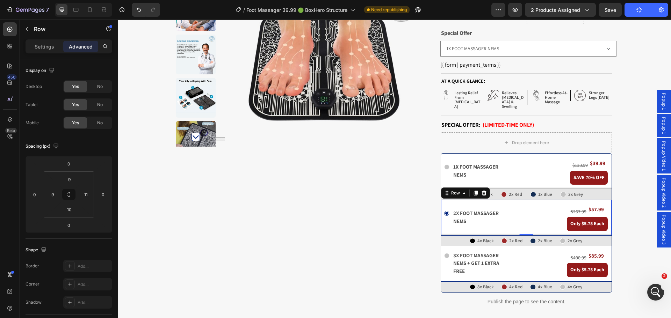
scroll to position [1210, 0]
